Goal: Information Seeking & Learning: Learn about a topic

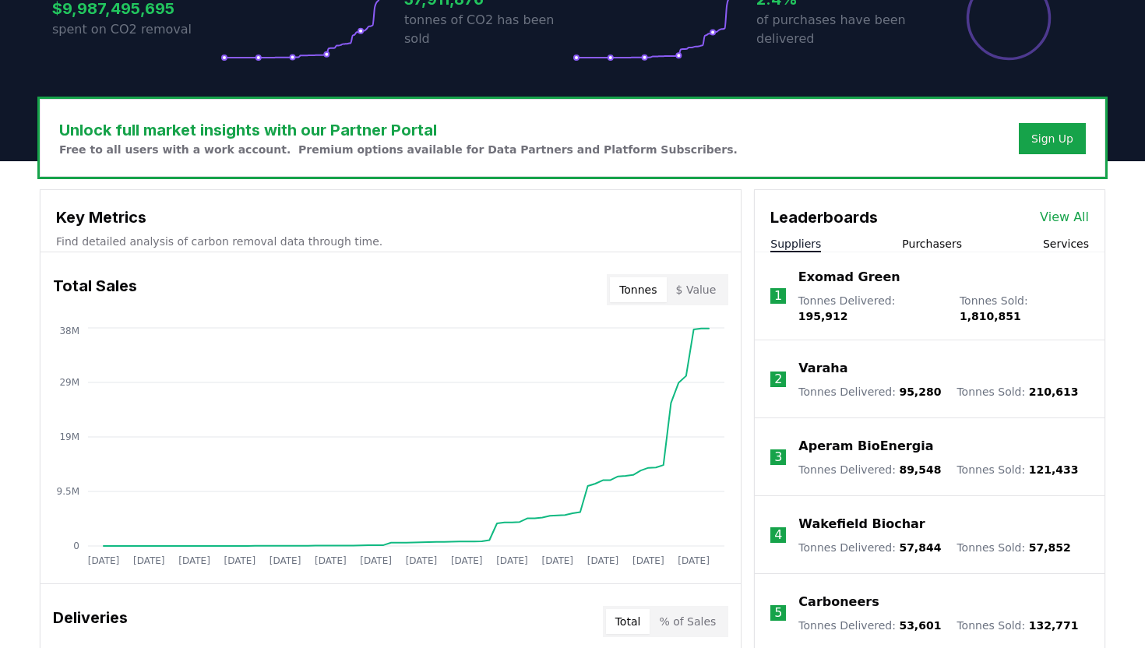
scroll to position [383, 0]
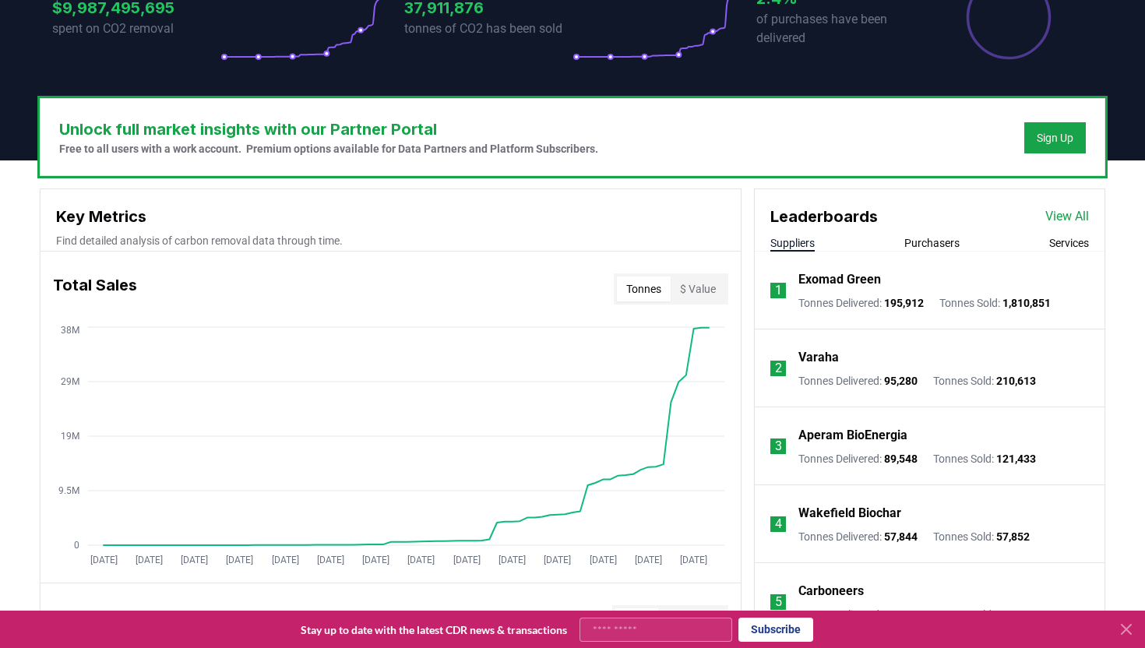
click at [1069, 215] on link "View All" at bounding box center [1067, 216] width 44 height 19
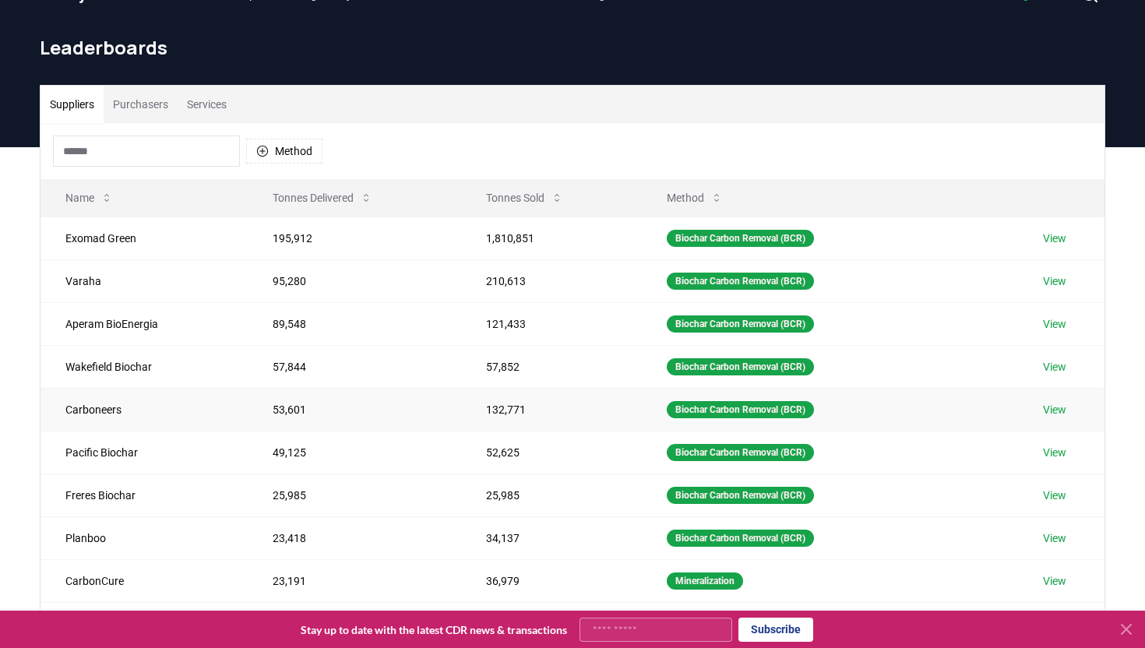
scroll to position [38, 0]
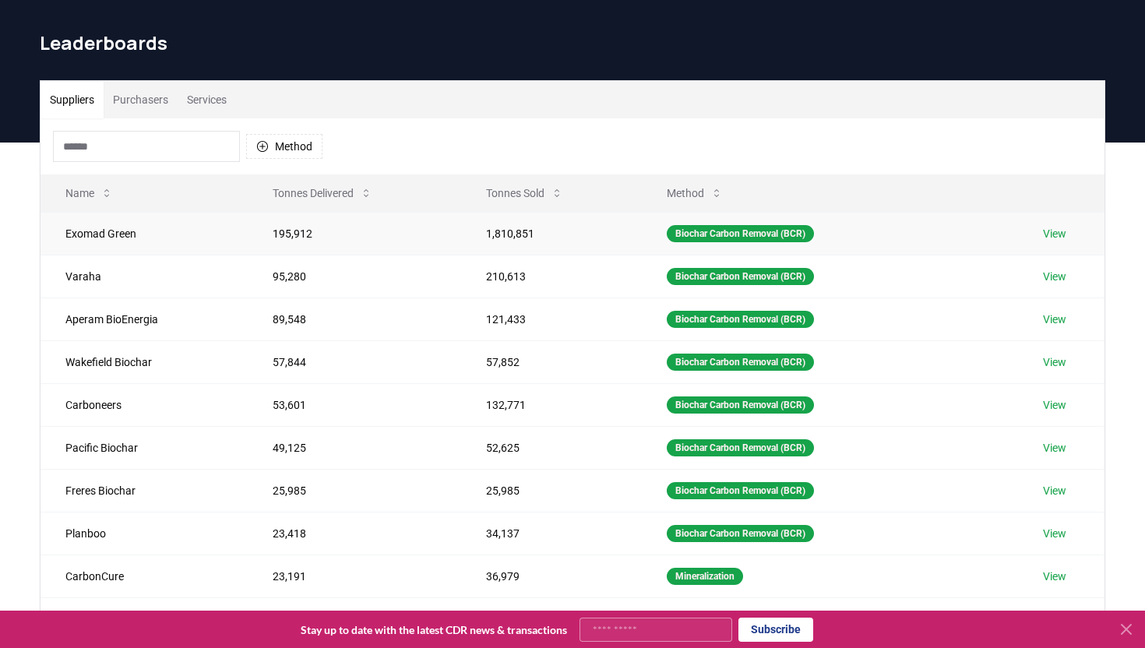
click at [1065, 232] on link "View" at bounding box center [1054, 234] width 23 height 16
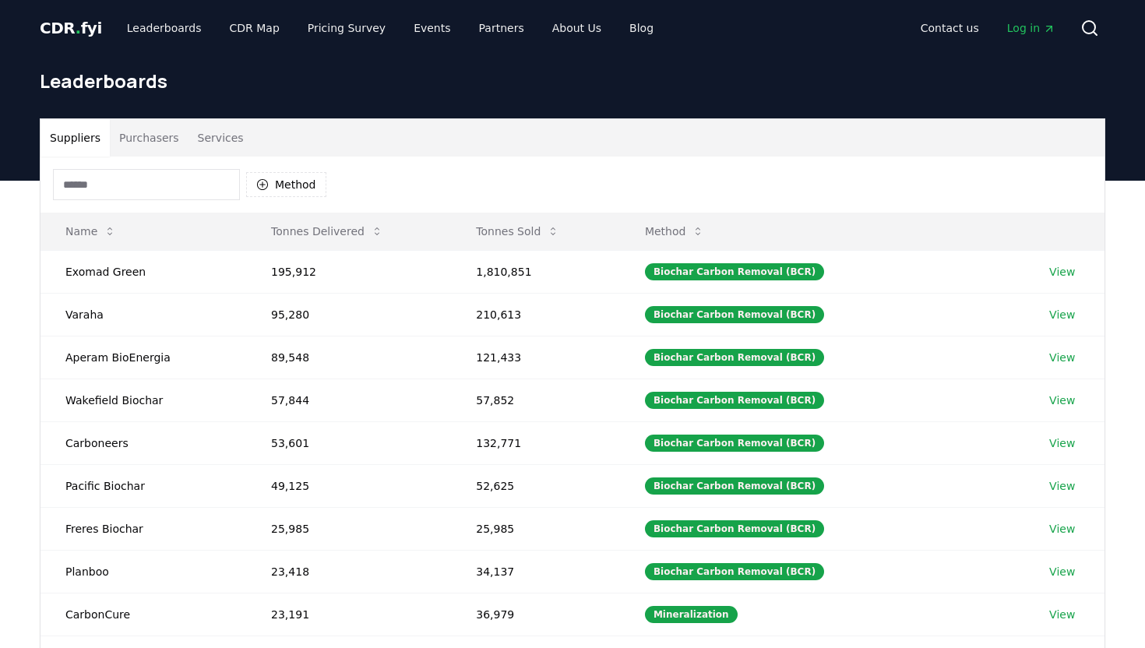
scroll to position [38, 0]
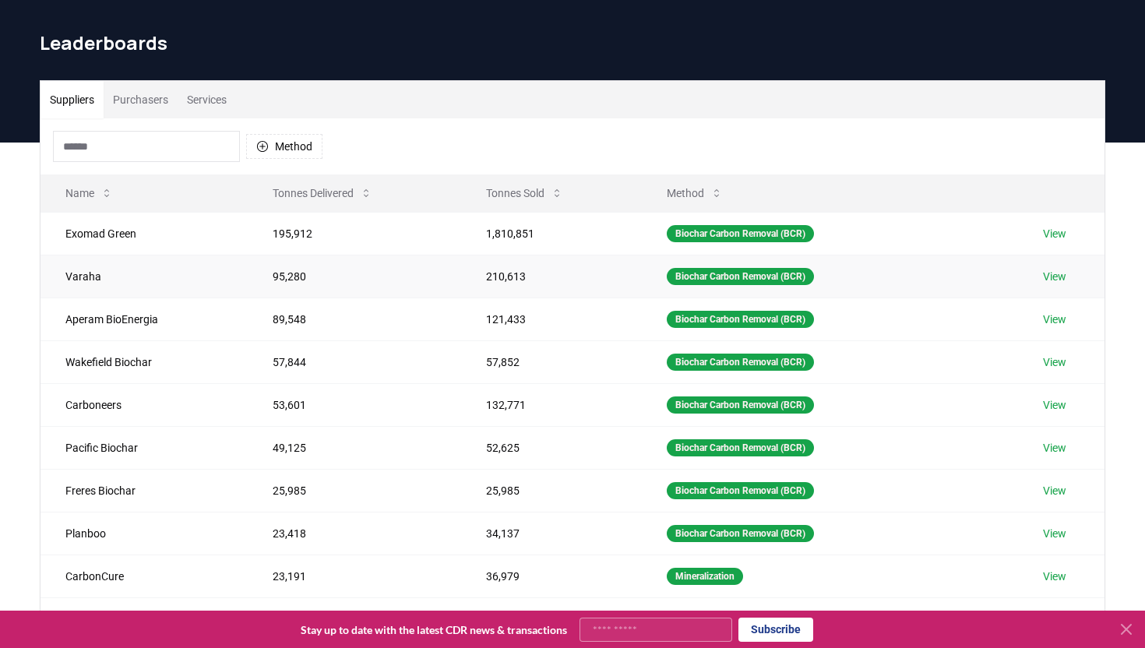
click at [1060, 276] on link "View" at bounding box center [1054, 277] width 23 height 16
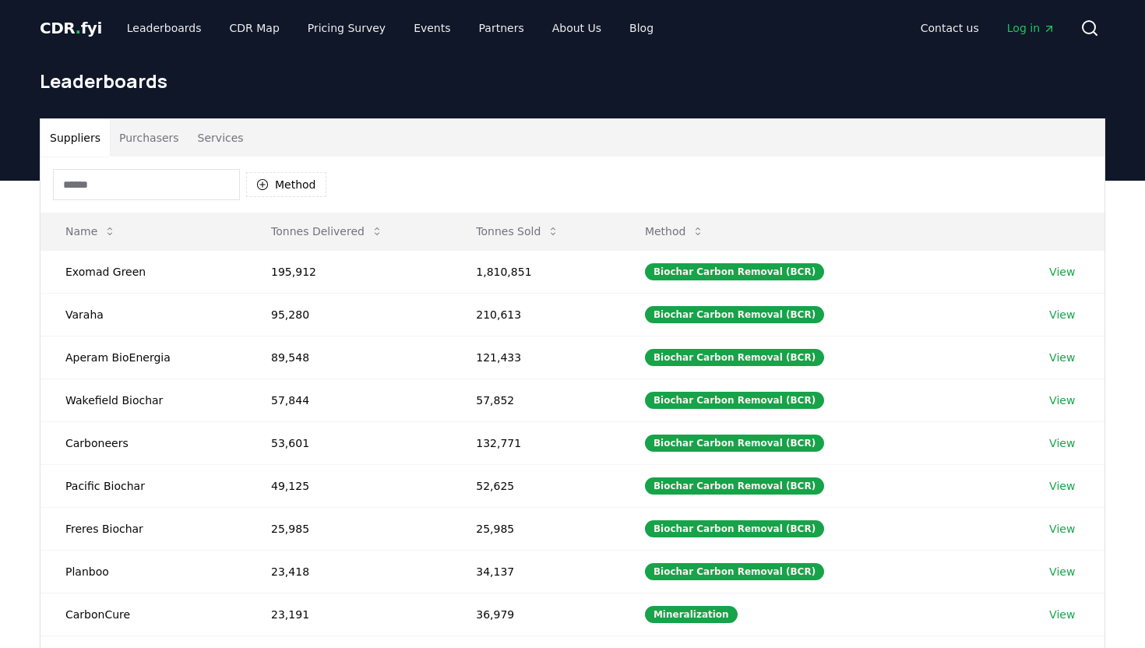
scroll to position [38, 0]
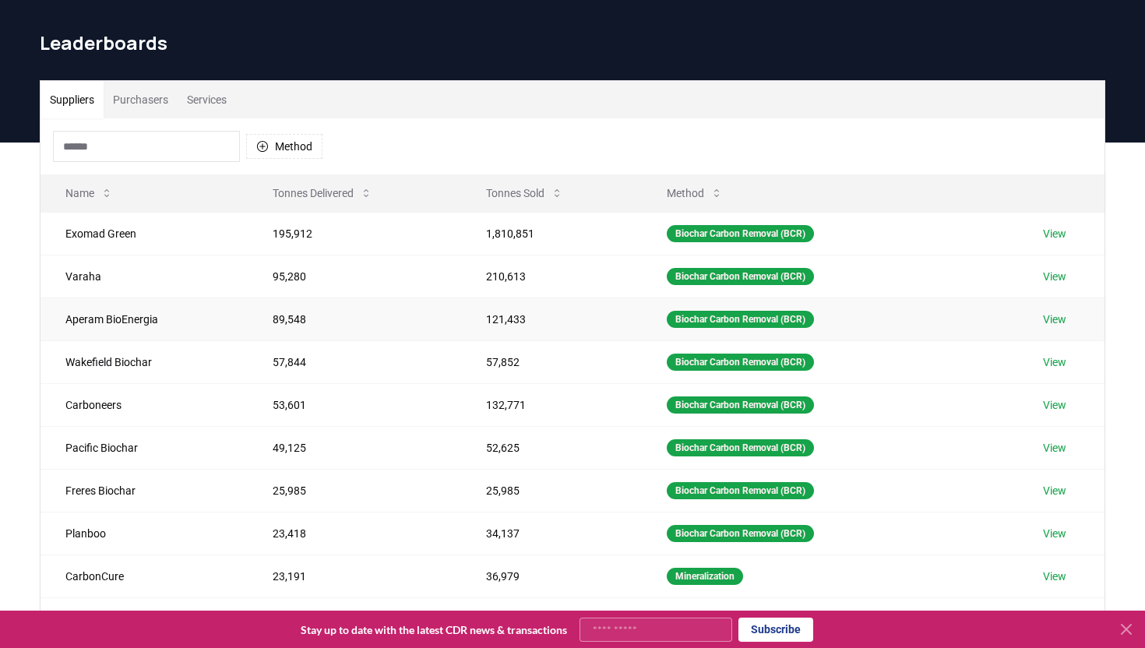
click at [1056, 319] on link "View" at bounding box center [1054, 320] width 23 height 16
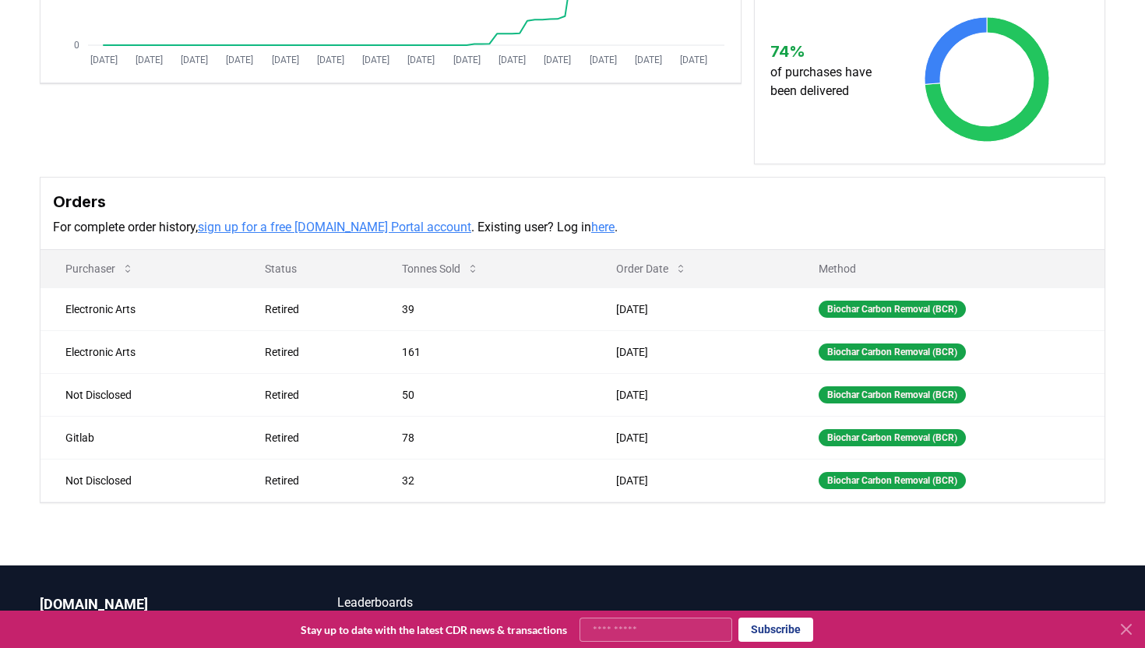
scroll to position [372, 0]
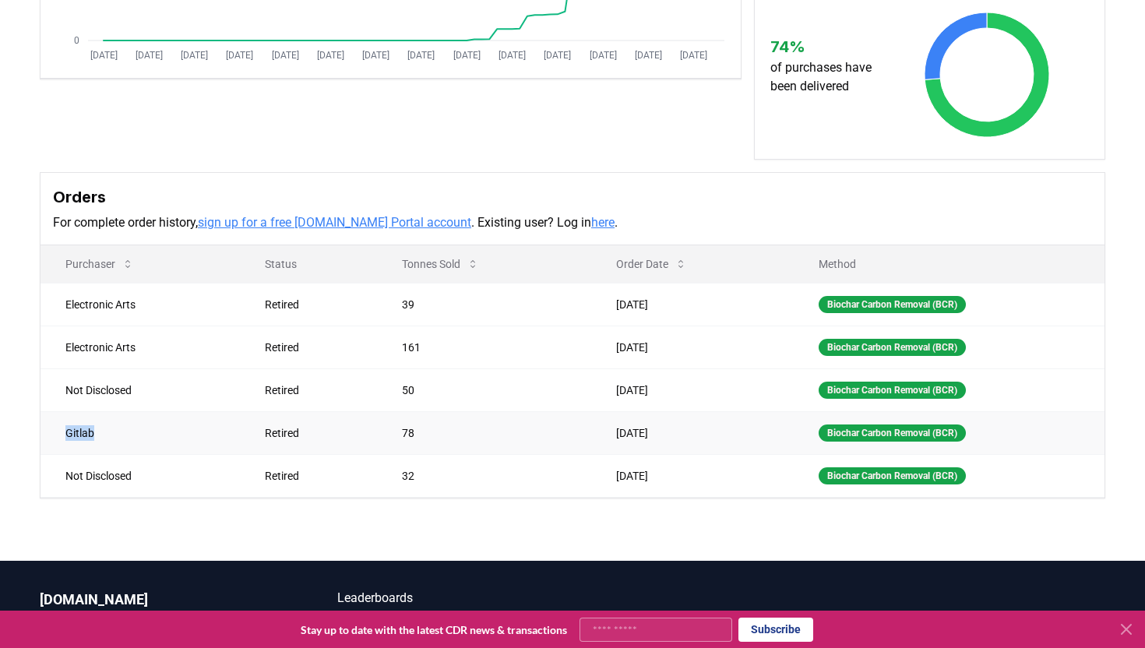
drag, startPoint x: 68, startPoint y: 410, endPoint x: 109, endPoint y: 410, distance: 41.3
click at [109, 411] on td "Gitlab" at bounding box center [140, 432] width 199 height 43
click at [428, 509] on div "Supplier Metrics Total Sales Tonnes Sold Tonnes Delivered Jan 2019 Jul 2019 Jan…" at bounding box center [572, 154] width 1145 height 814
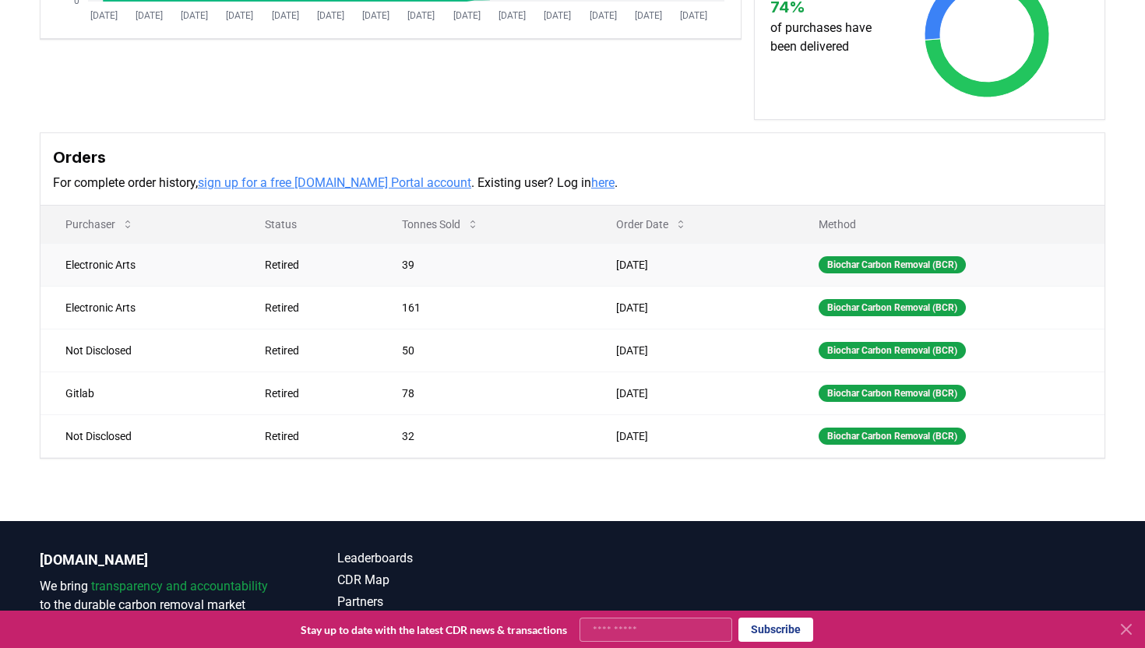
scroll to position [492, 0]
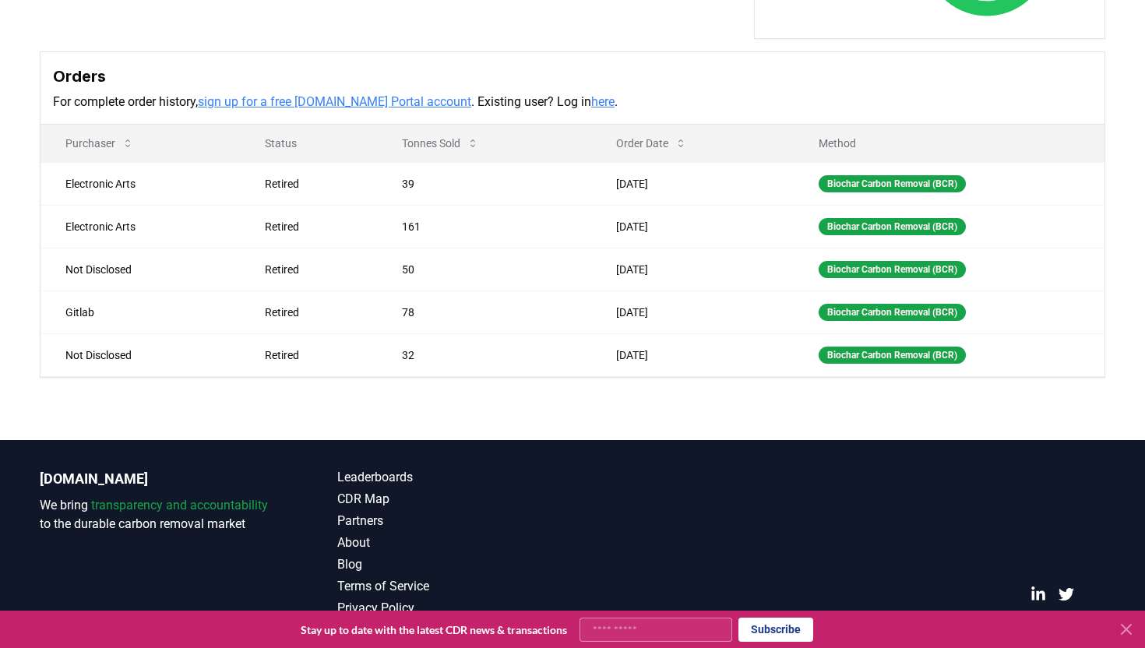
click at [352, 94] on link "sign up for a free CDR.fyi Portal account" at bounding box center [334, 101] width 273 height 15
drag, startPoint x: 57, startPoint y: 119, endPoint x: 374, endPoint y: 329, distance: 380.5
click at [374, 330] on table "Purchaser Status Tonnes Sold Order Date Method Electronic Arts Retired 39 Aug 2…" at bounding box center [573, 251] width 1064 height 252
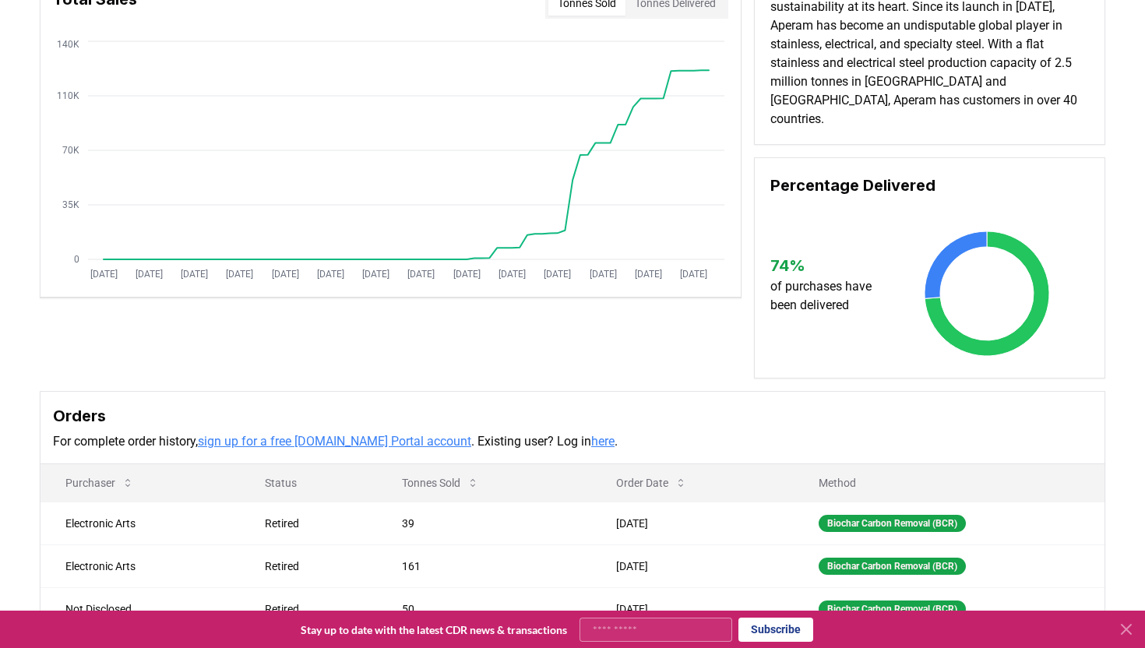
scroll to position [0, 0]
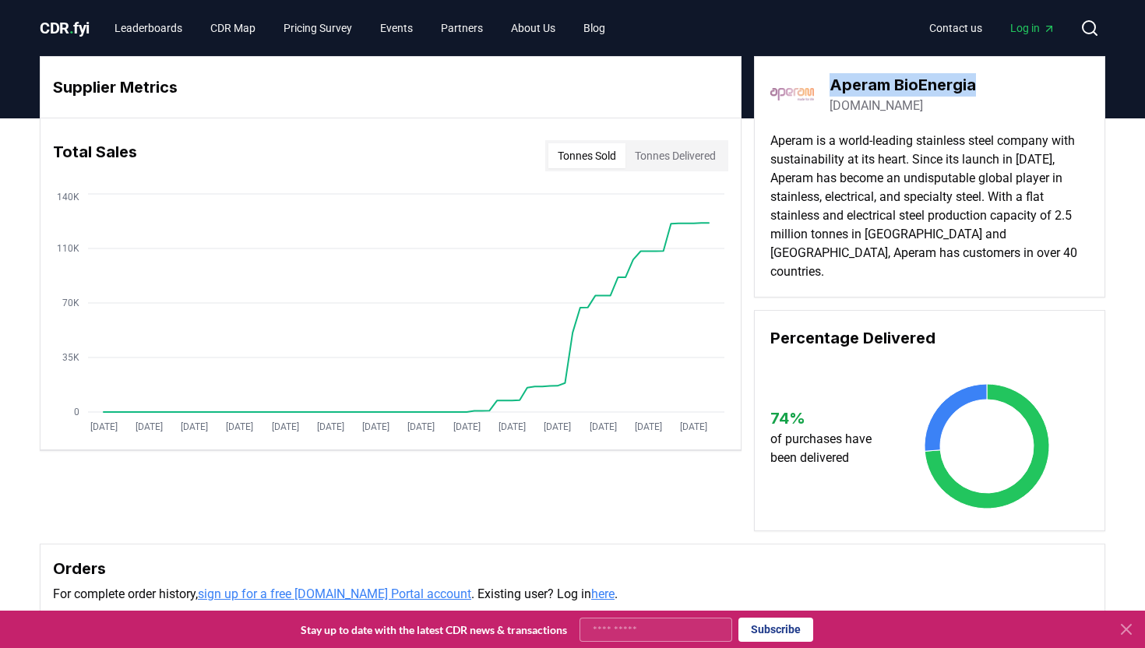
drag, startPoint x: 983, startPoint y: 81, endPoint x: 833, endPoint y: 87, distance: 150.5
click at [833, 87] on div "Aperam BioEnergia aperambioenergia.com" at bounding box center [929, 94] width 319 height 44
copy h3 "Aperam BioEnergia"
click at [666, 154] on button "Tonnes Delivered" at bounding box center [675, 155] width 100 height 25
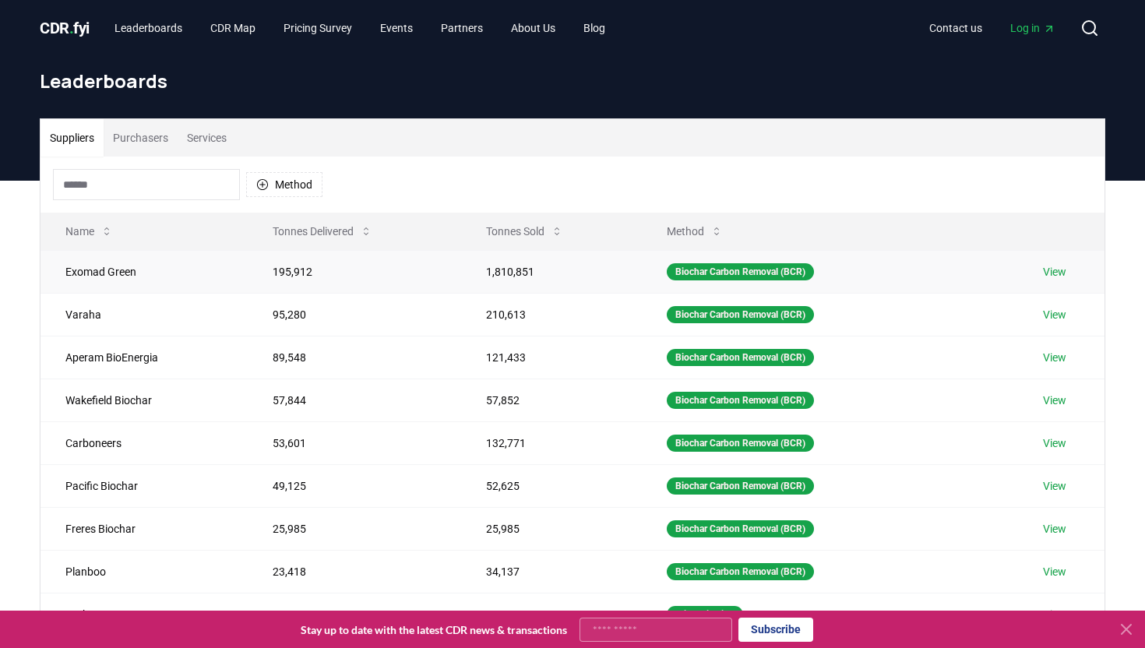
click at [1066, 271] on link "View" at bounding box center [1054, 272] width 23 height 16
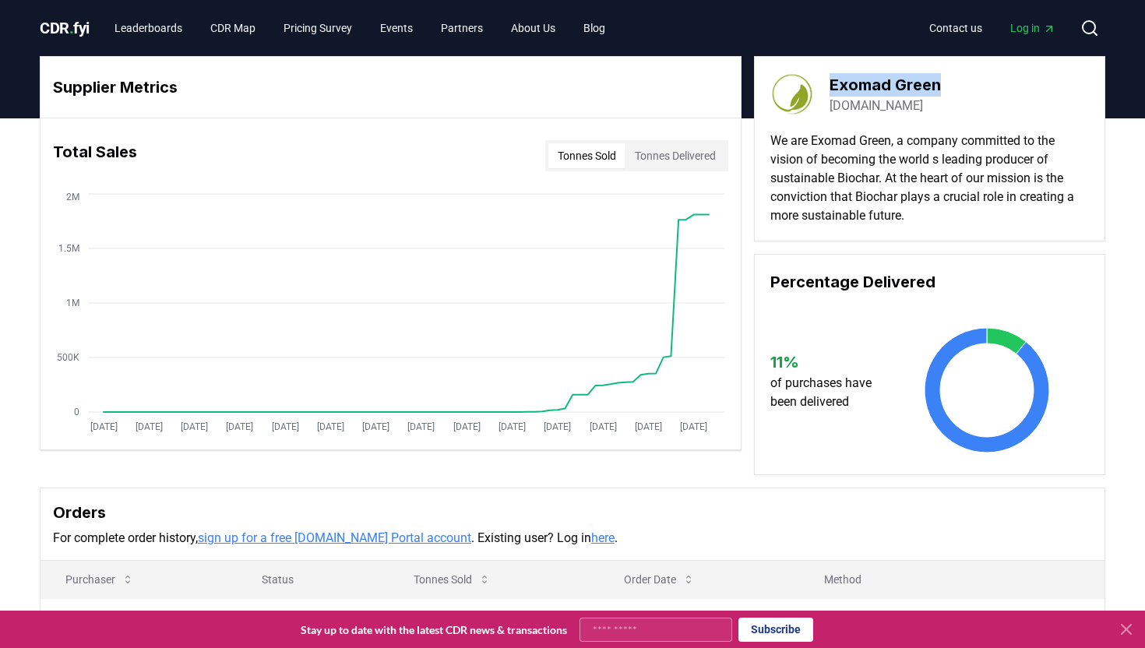
drag, startPoint x: 942, startPoint y: 86, endPoint x: 828, endPoint y: 85, distance: 113.7
click at [828, 85] on div "Exomad Green [DOMAIN_NAME]" at bounding box center [929, 94] width 319 height 44
copy h3 "Exomad Green"
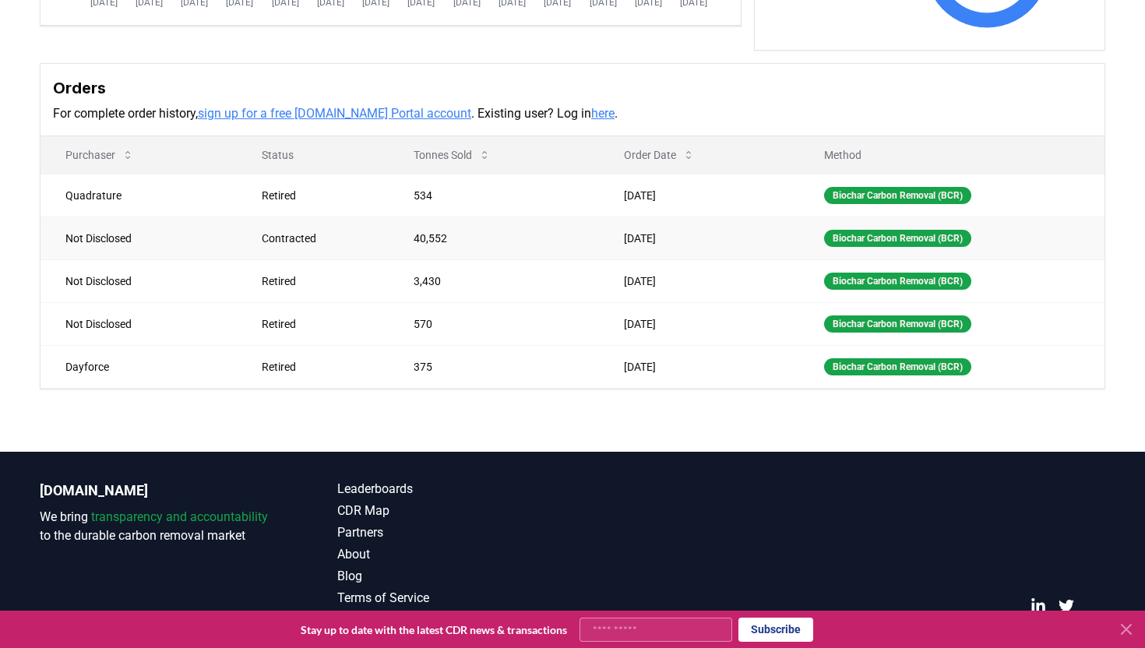
scroll to position [432, 0]
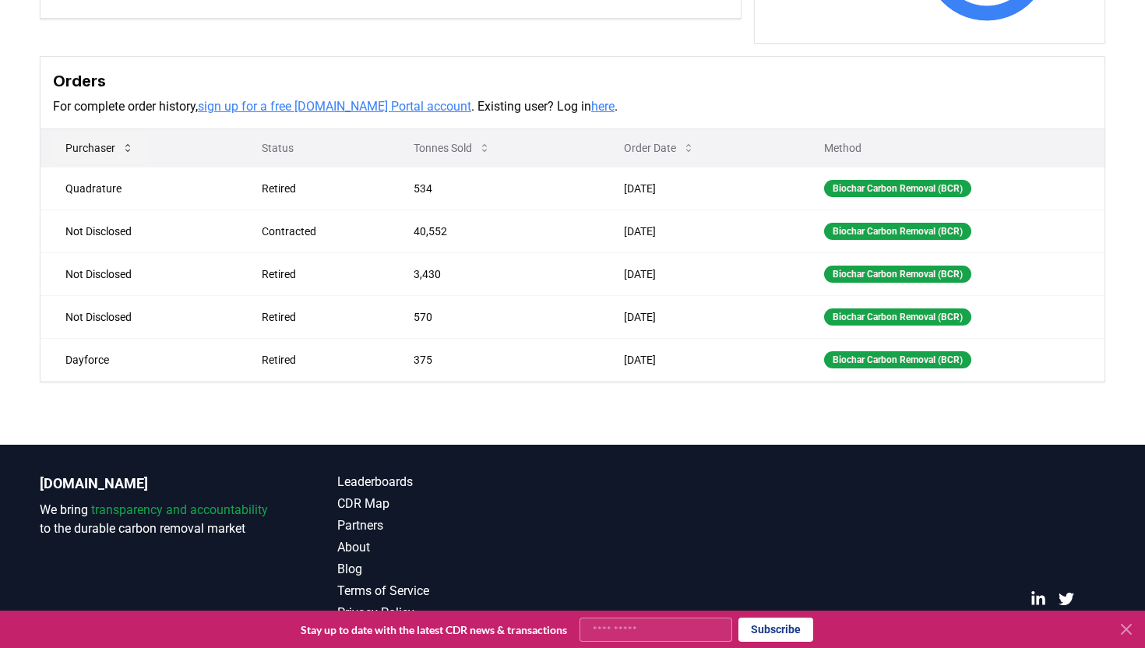
click at [127, 148] on icon at bounding box center [128, 148] width 12 height 12
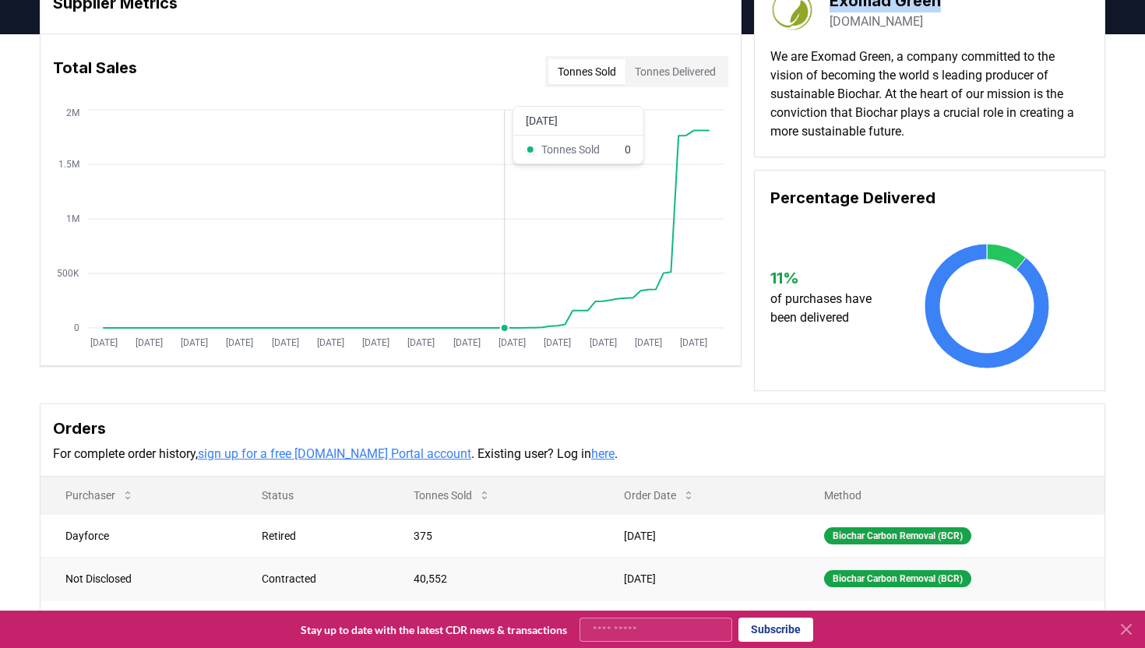
scroll to position [0, 0]
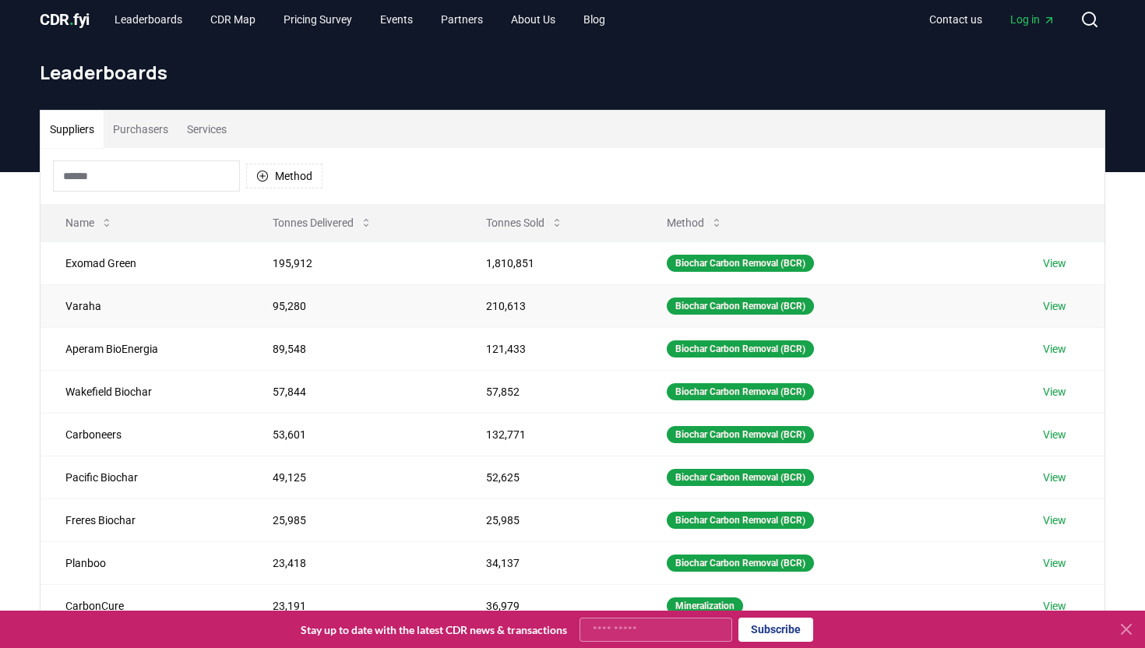
scroll to position [9, 0]
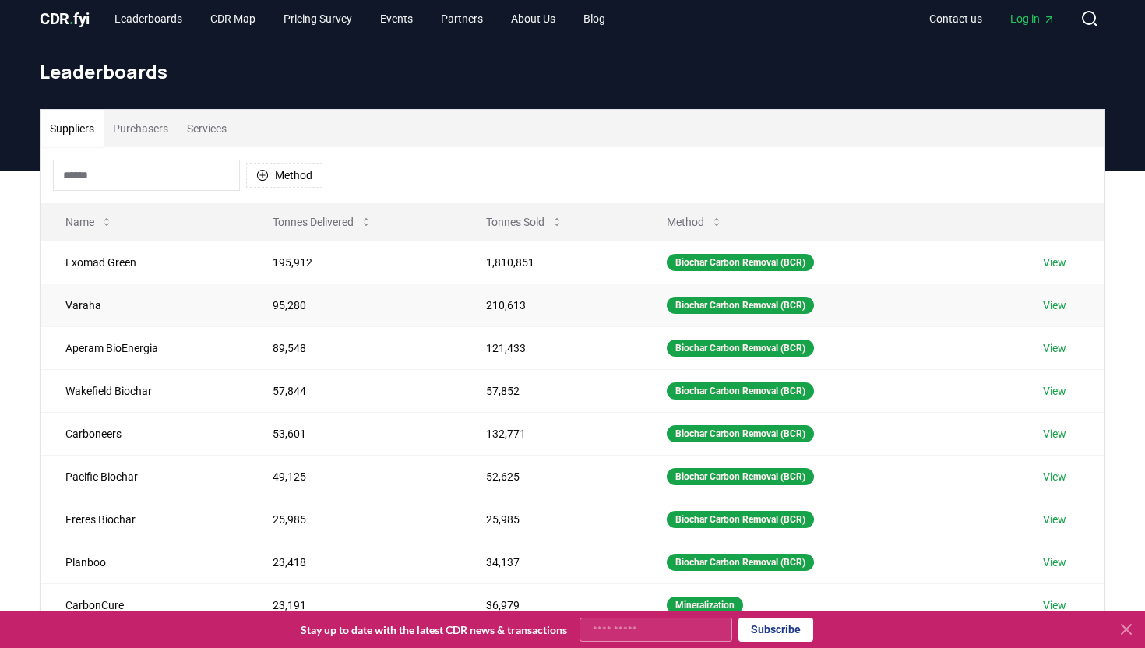
click at [1062, 301] on link "View" at bounding box center [1054, 306] width 23 height 16
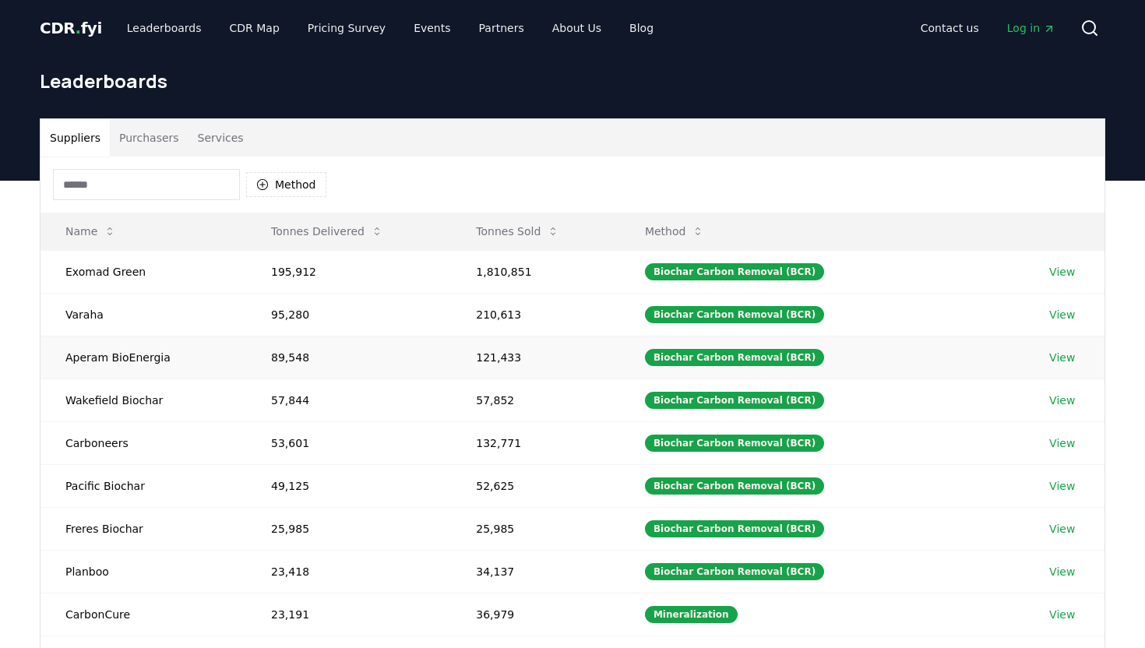
scroll to position [9, 0]
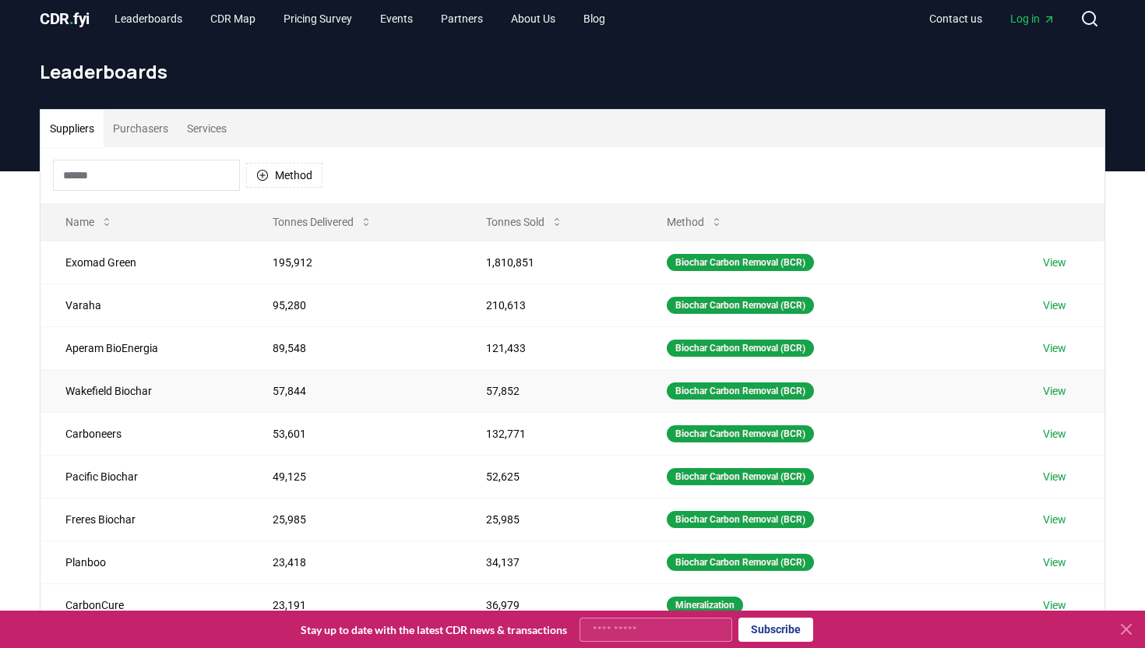
click at [1062, 389] on link "View" at bounding box center [1054, 391] width 23 height 16
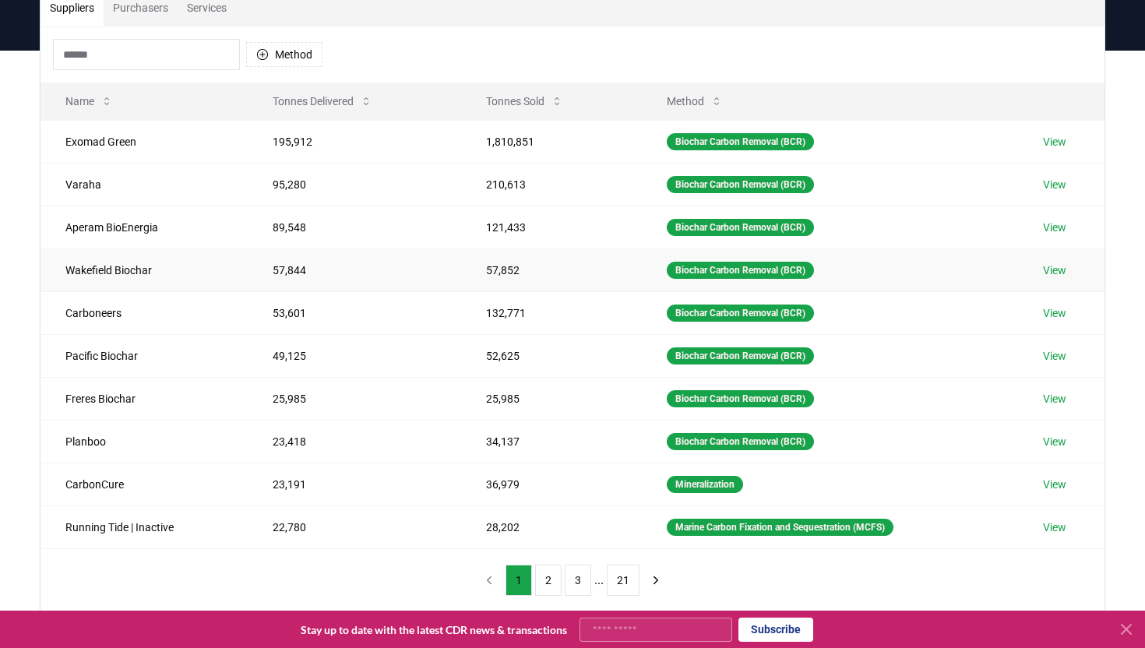
scroll to position [133, 0]
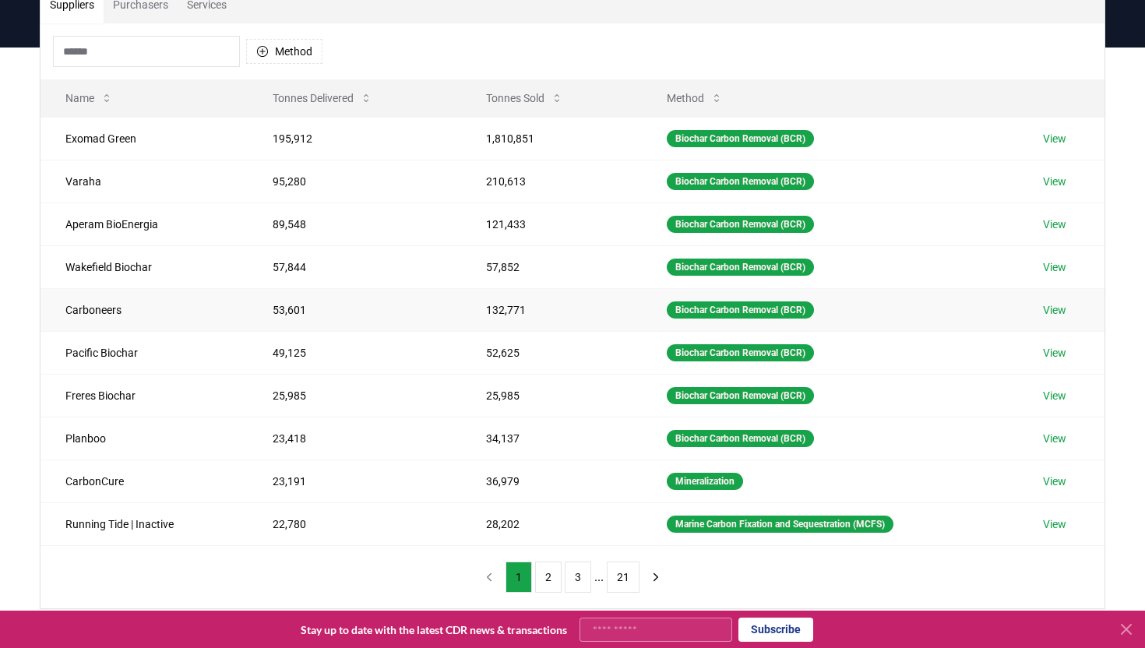
click at [1062, 311] on link "View" at bounding box center [1054, 310] width 23 height 16
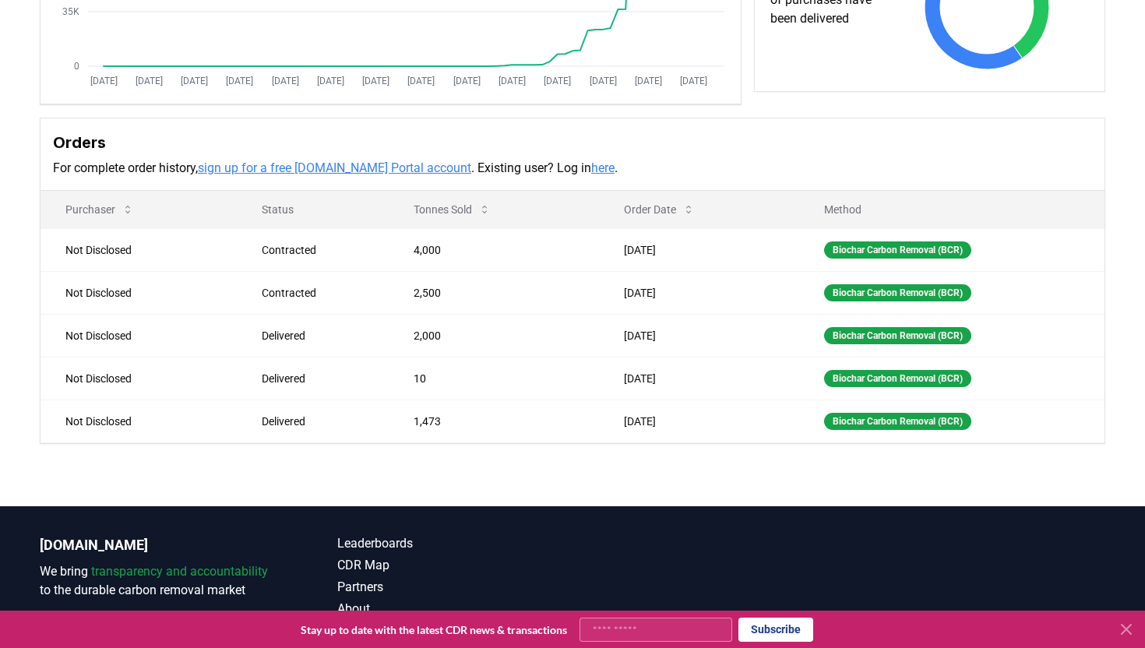
scroll to position [431, 0]
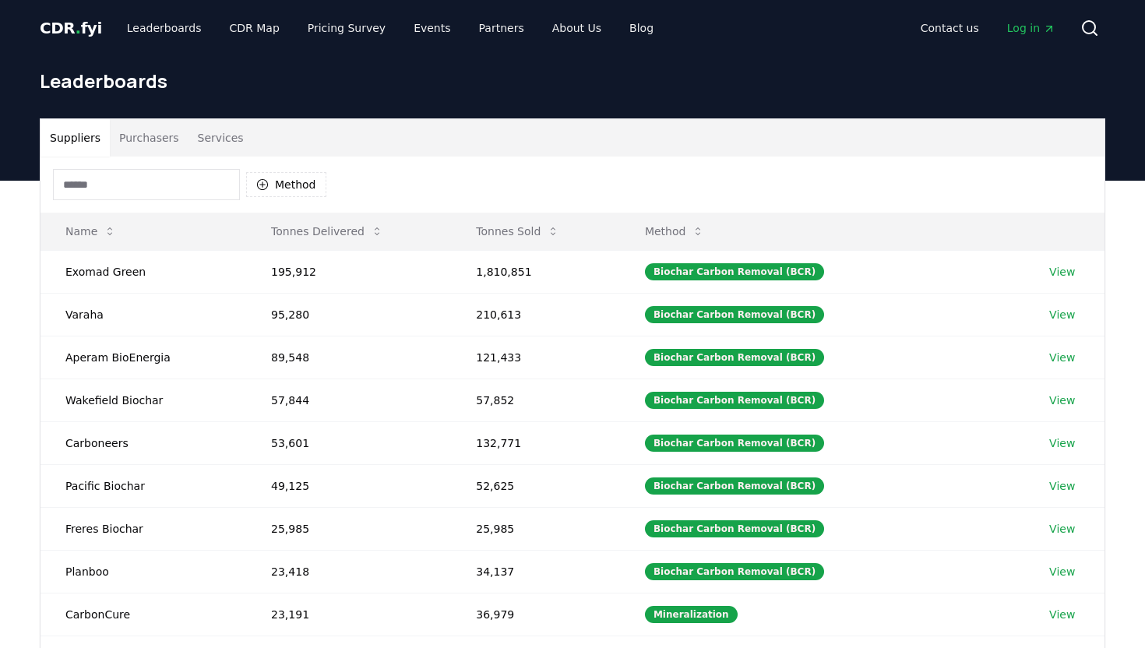
scroll to position [133, 0]
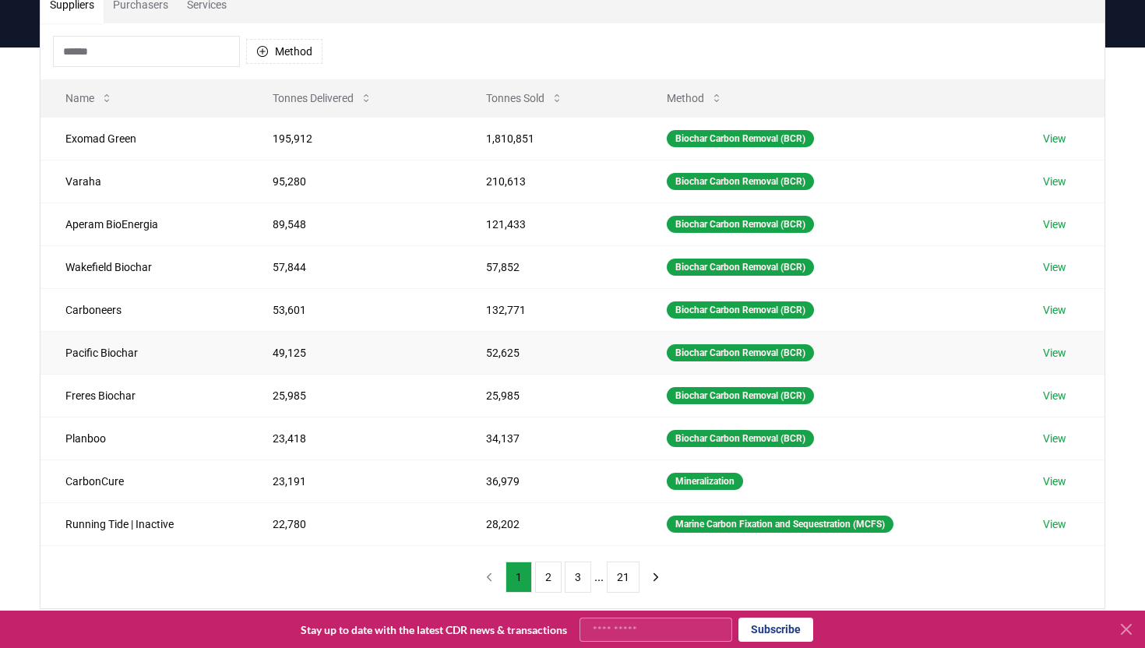
click at [1063, 354] on link "View" at bounding box center [1054, 353] width 23 height 16
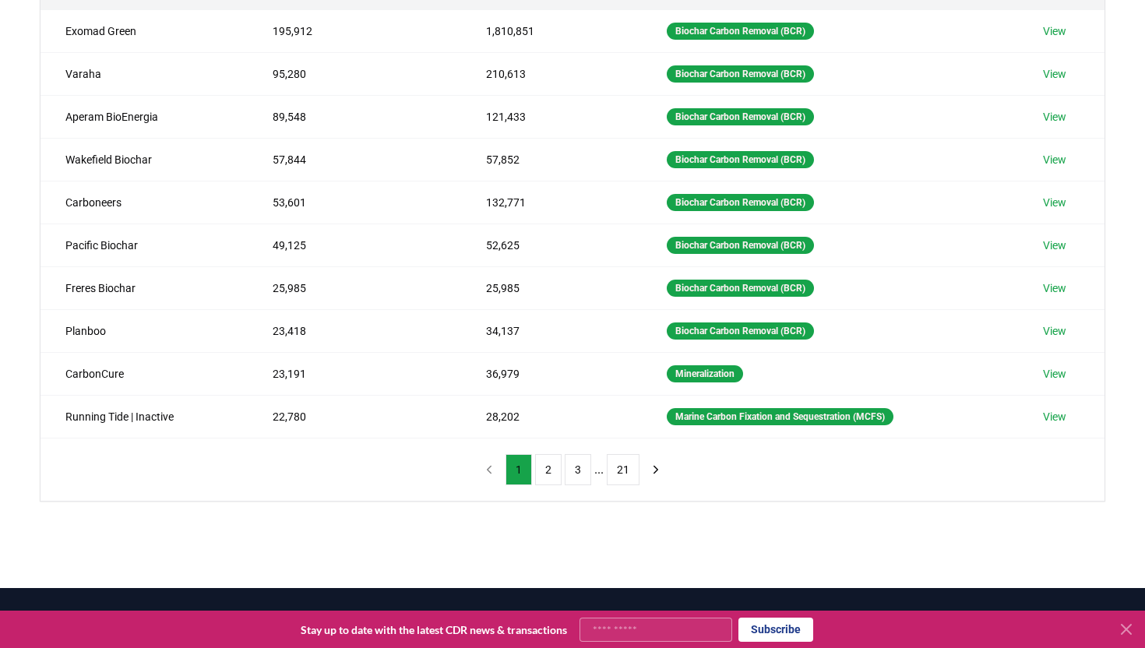
scroll to position [244, 0]
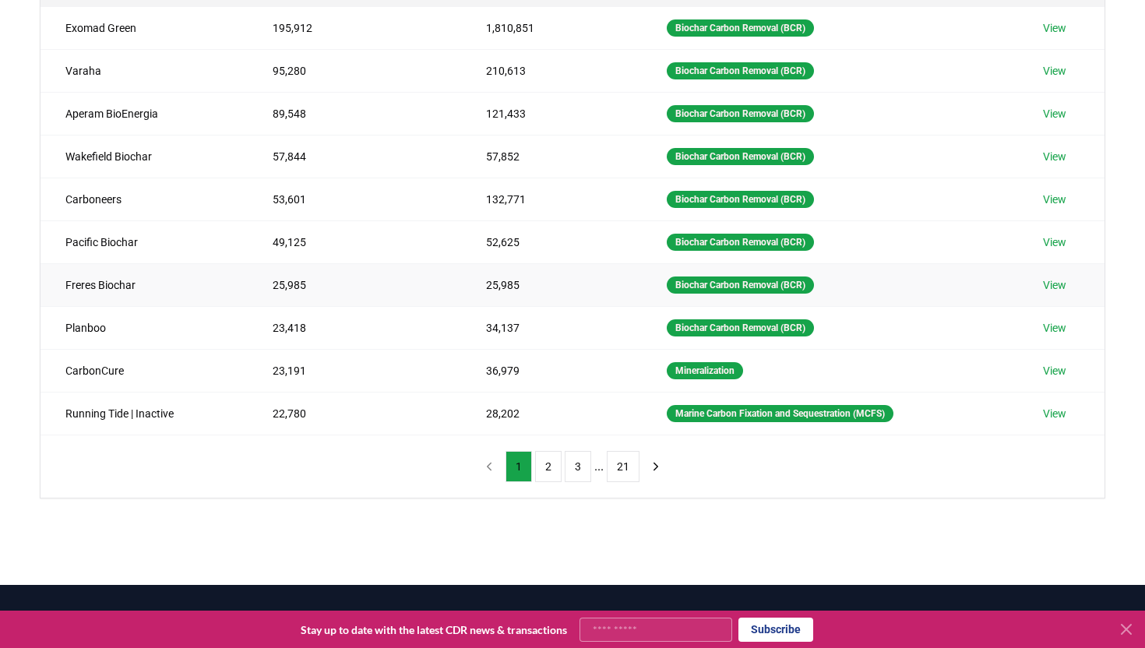
click at [1063, 281] on link "View" at bounding box center [1054, 285] width 23 height 16
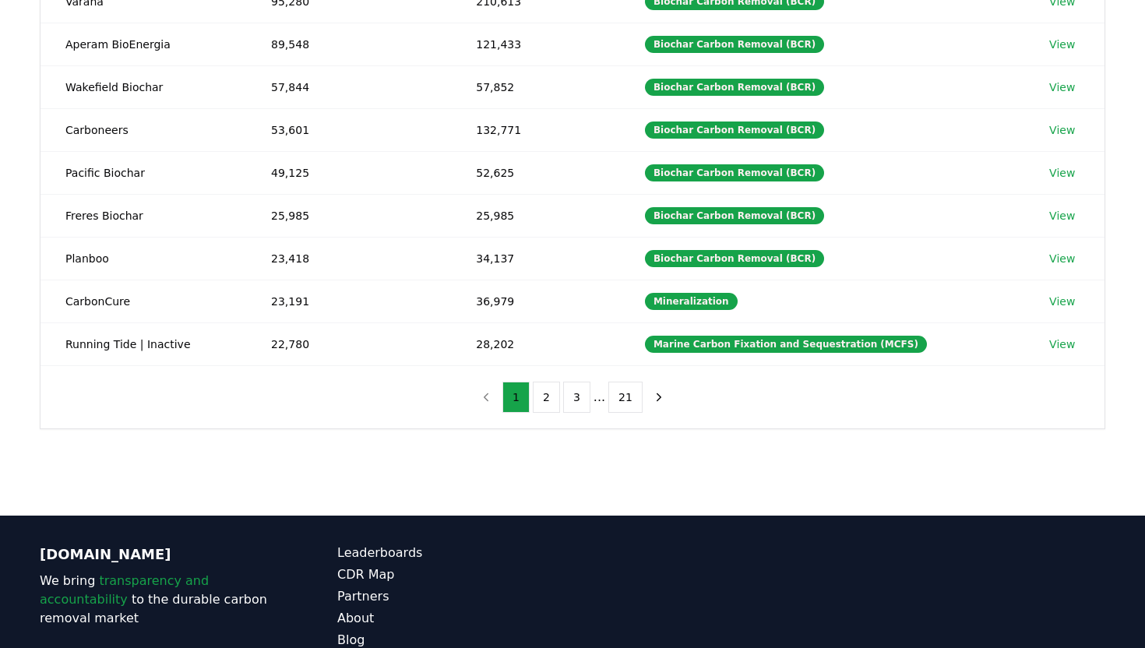
scroll to position [319, 0]
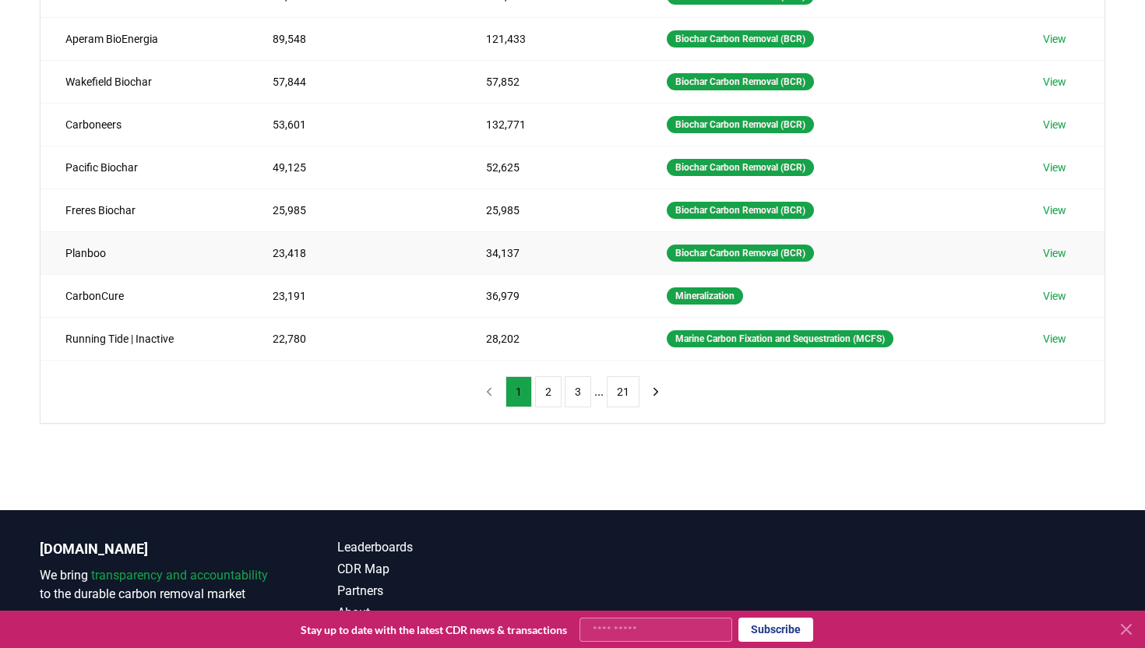
click at [1066, 254] on link "View" at bounding box center [1054, 253] width 23 height 16
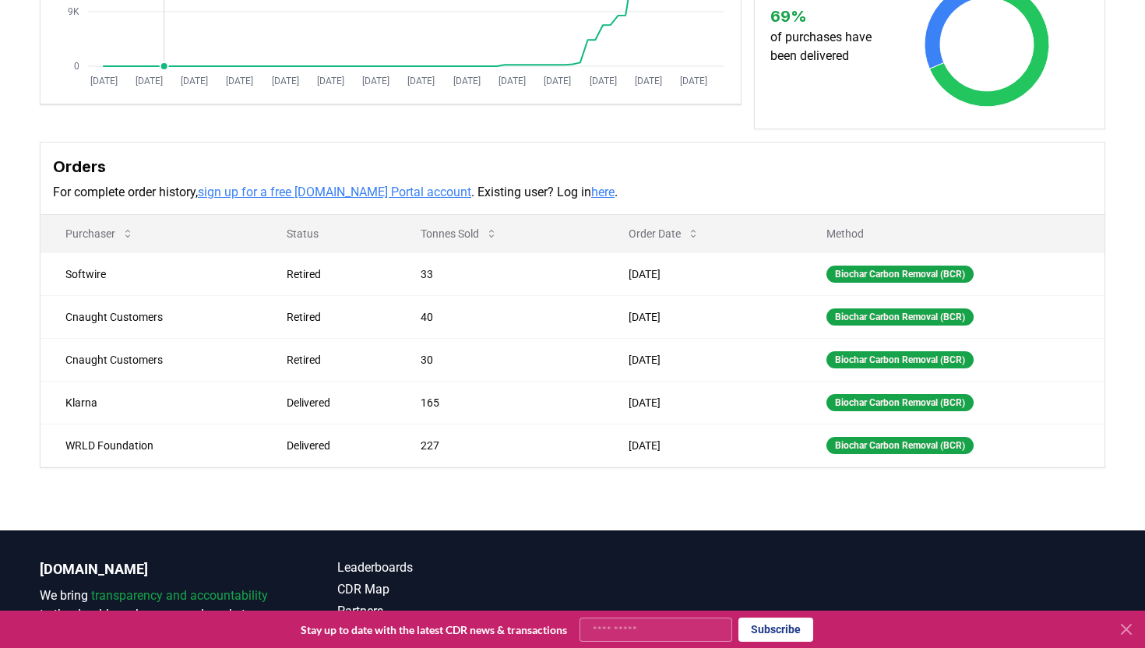
scroll to position [474, 0]
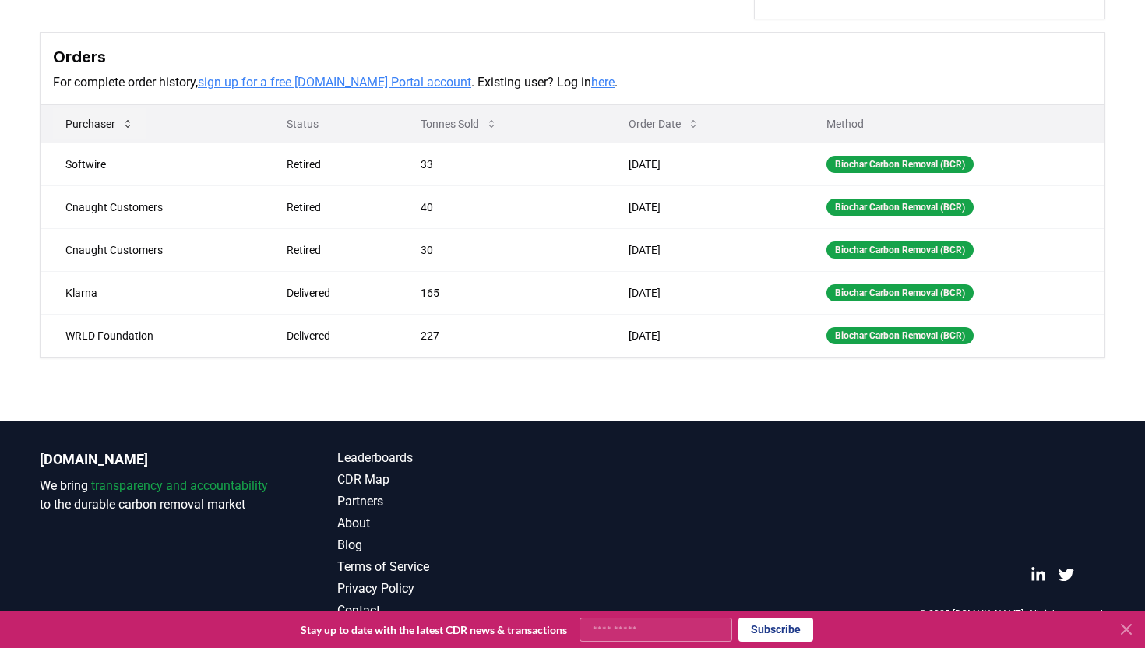
click at [128, 128] on icon at bounding box center [128, 124] width 12 height 12
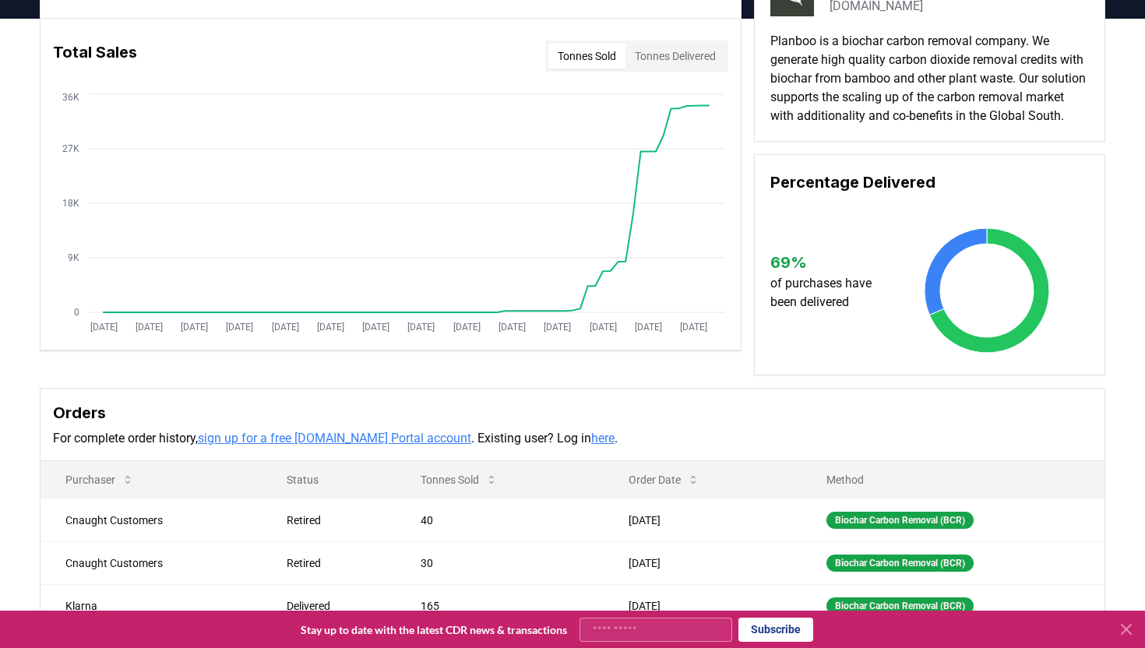
scroll to position [0, 0]
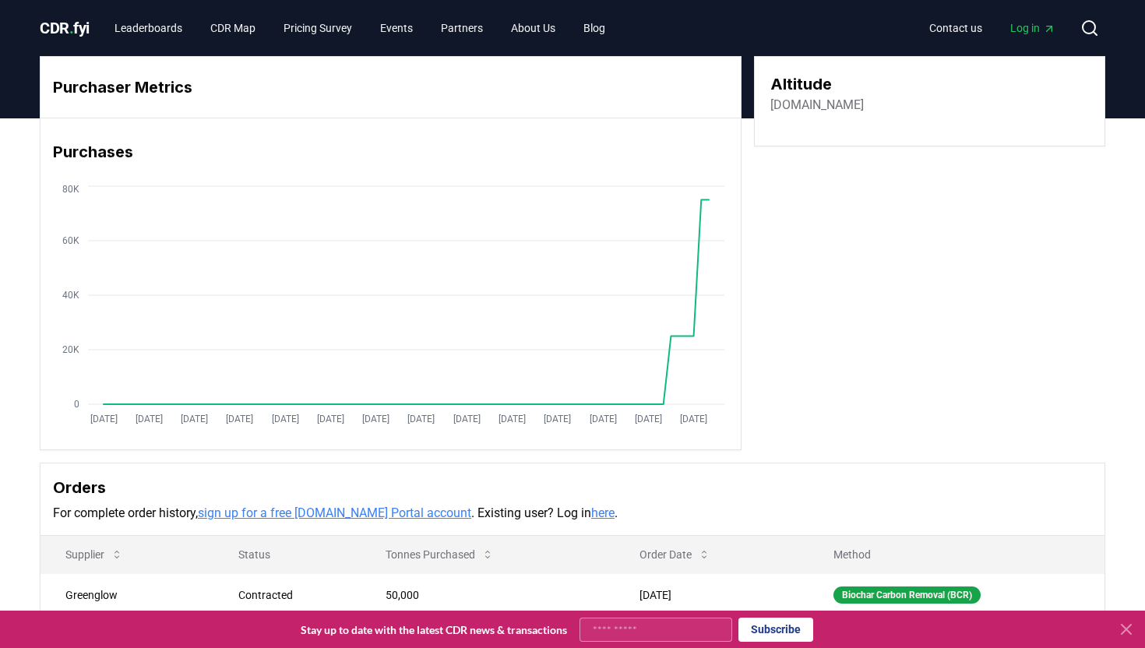
click at [841, 108] on link "[DOMAIN_NAME]" at bounding box center [816, 105] width 93 height 19
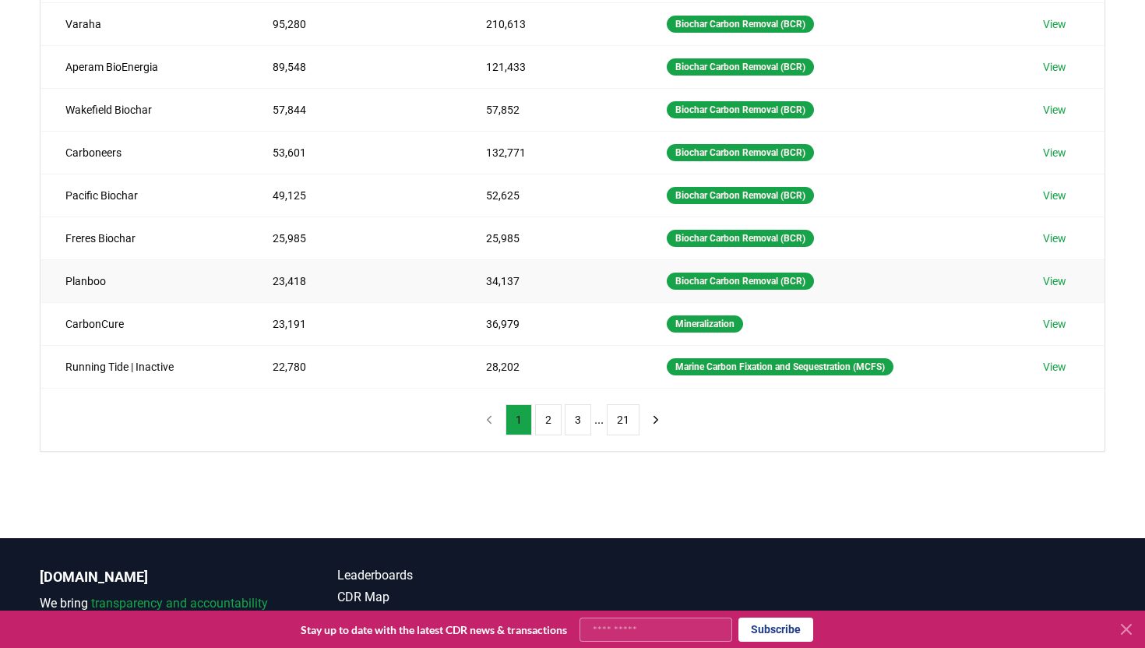
scroll to position [292, 0]
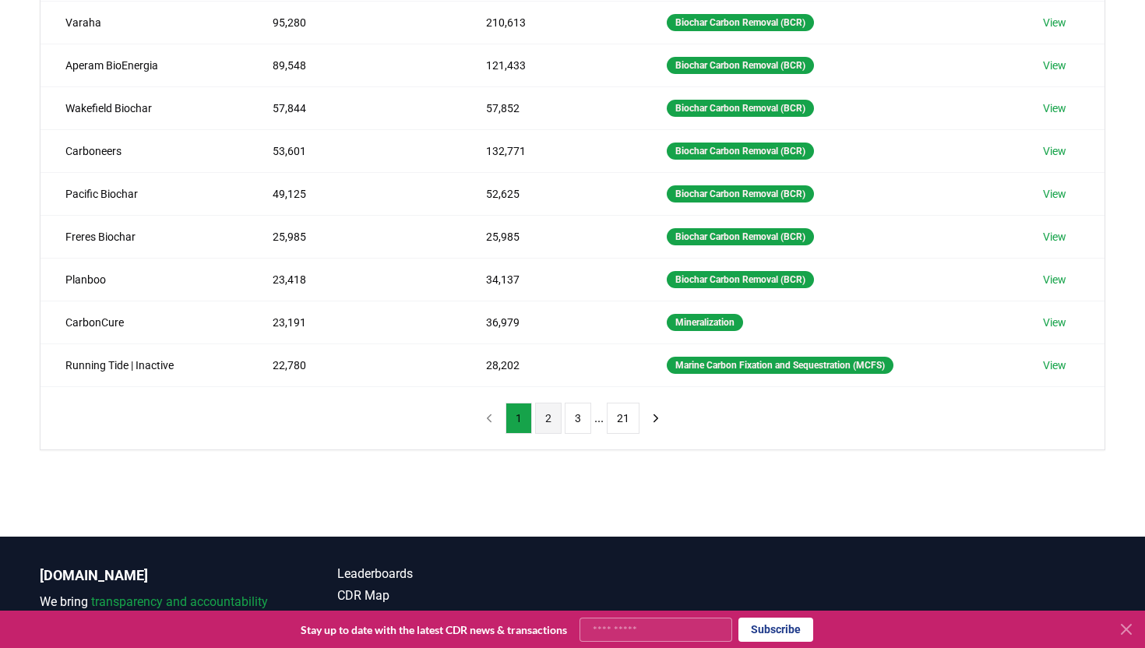
click at [548, 416] on button "2" at bounding box center [548, 418] width 26 height 31
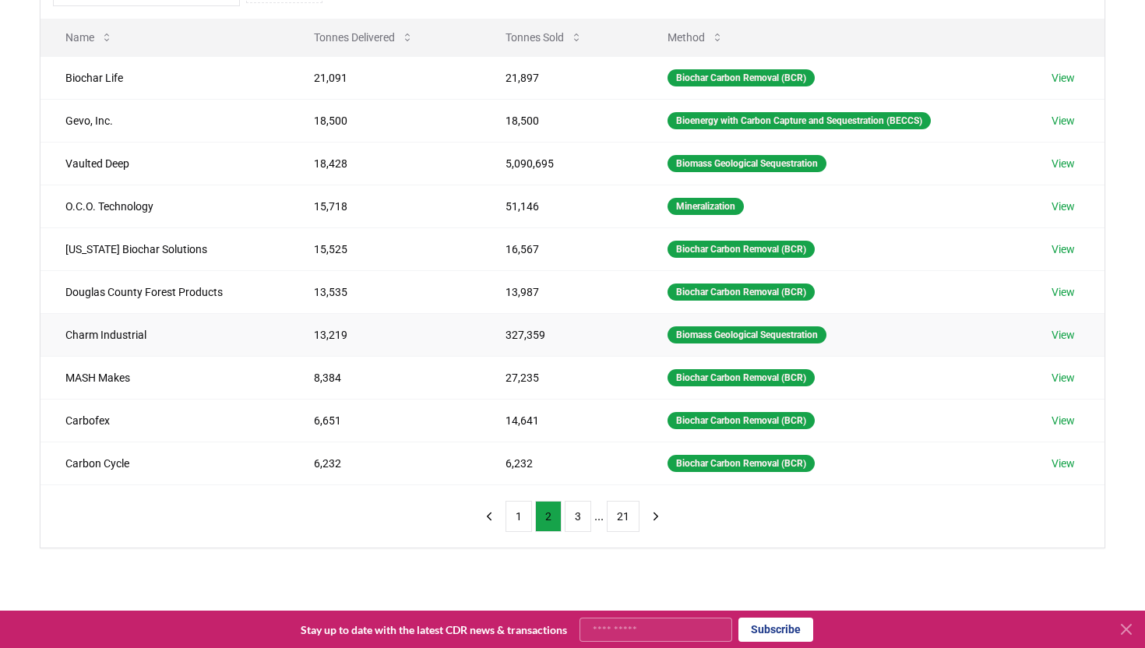
scroll to position [179, 0]
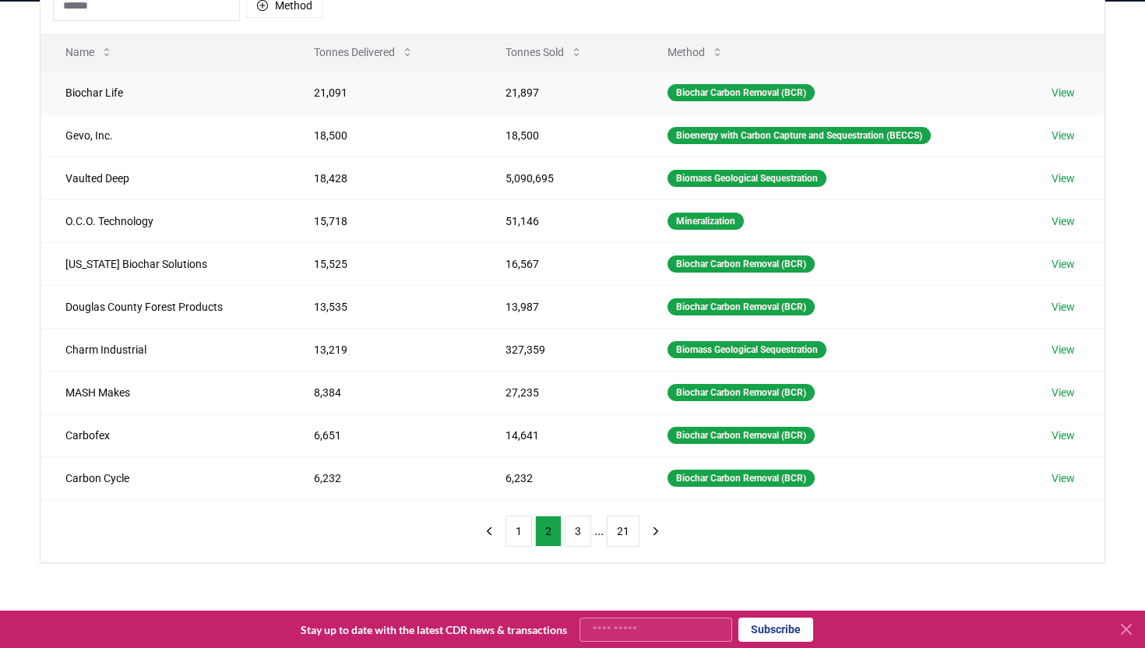
click at [1073, 93] on link "View" at bounding box center [1063, 93] width 23 height 16
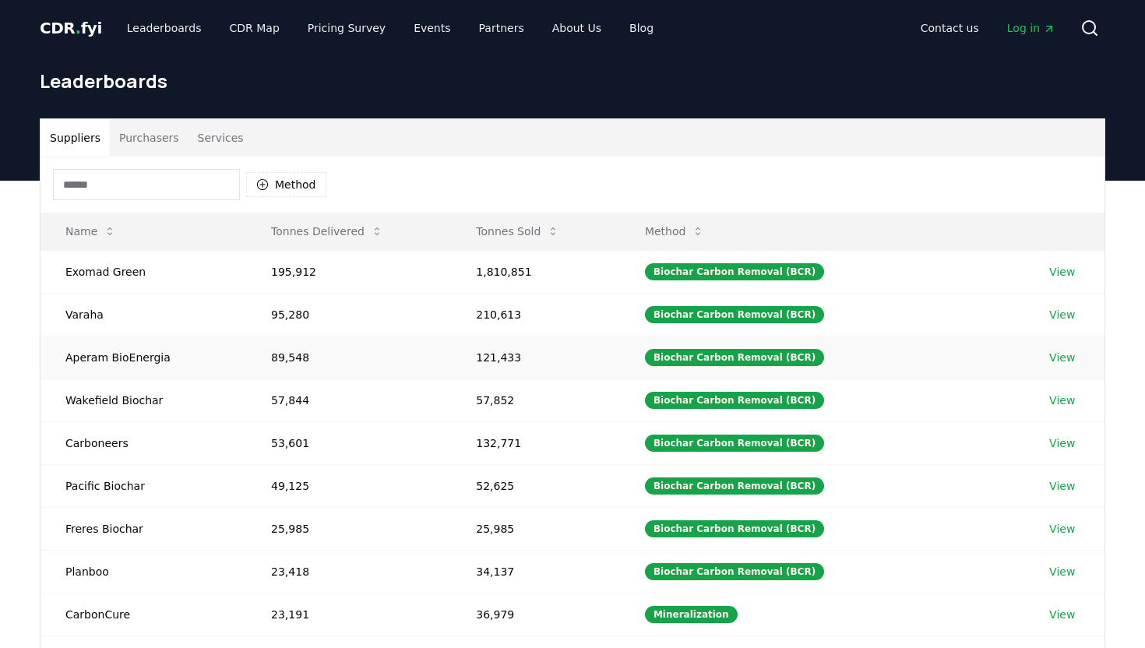
scroll to position [179, 0]
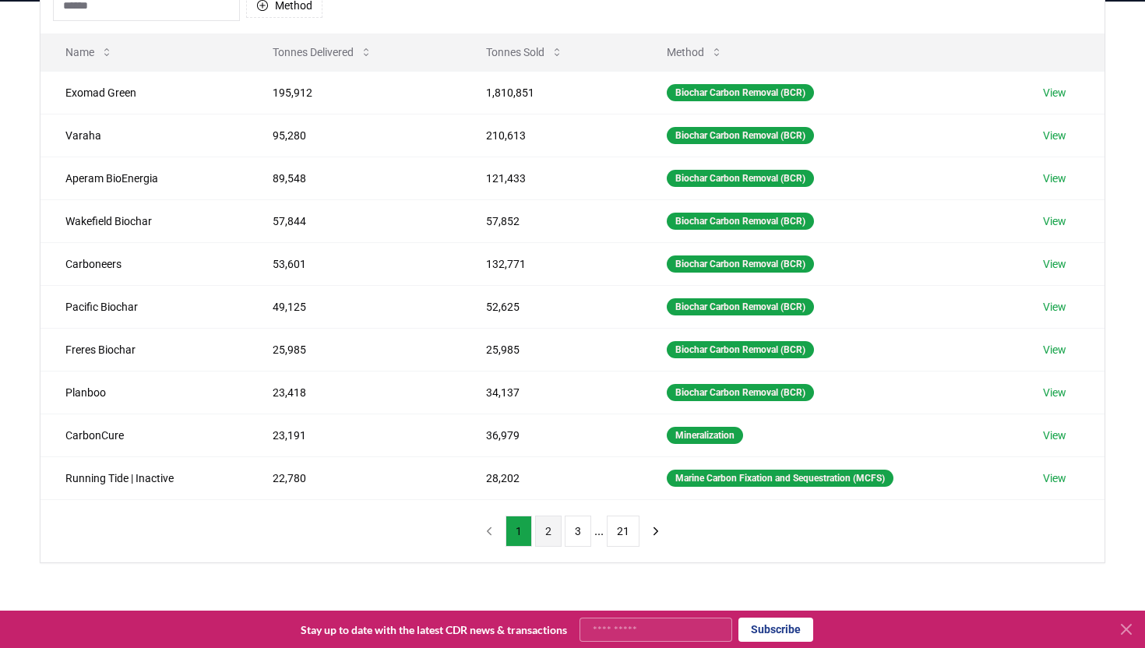
click at [547, 527] on button "2" at bounding box center [548, 531] width 26 height 31
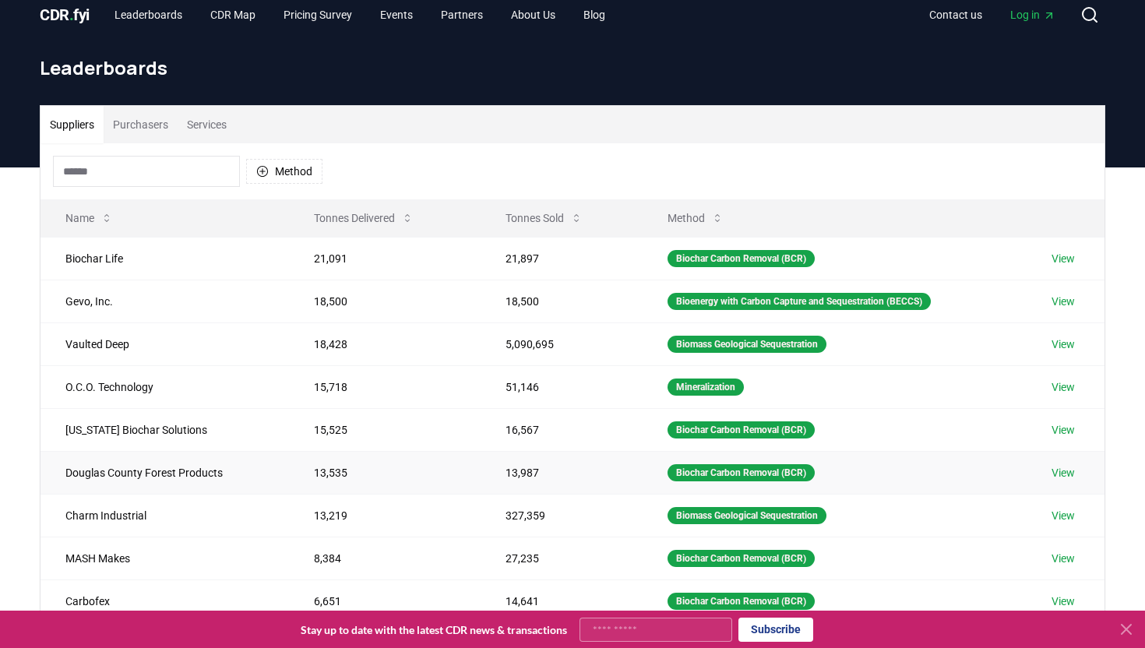
scroll to position [0, 0]
